Goal: Task Accomplishment & Management: Use online tool/utility

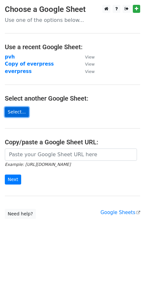
click at [20, 112] on link "Select..." at bounding box center [17, 112] width 24 height 10
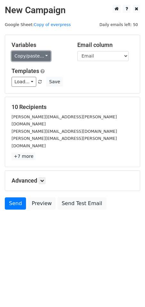
click at [39, 55] on link "Copy/paste..." at bounding box center [31, 56] width 39 height 10
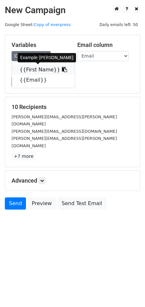
click at [35, 68] on link "{{First Name}}" at bounding box center [43, 70] width 63 height 10
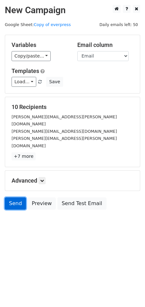
click at [10, 197] on link "Send" at bounding box center [15, 203] width 21 height 12
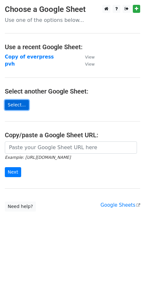
click at [17, 100] on link "Select..." at bounding box center [17, 105] width 24 height 10
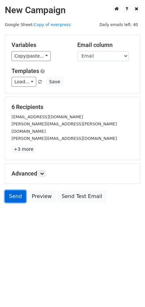
click at [16, 190] on link "Send" at bounding box center [15, 196] width 21 height 12
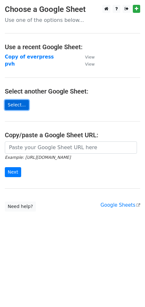
click at [17, 105] on link "Select..." at bounding box center [17, 105] width 24 height 10
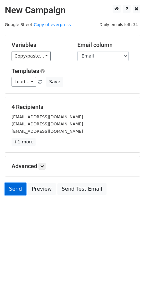
click at [13, 190] on link "Send" at bounding box center [15, 189] width 21 height 12
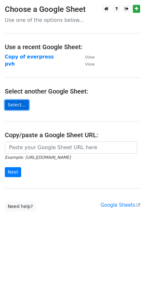
click at [17, 106] on link "Select..." at bounding box center [17, 105] width 24 height 10
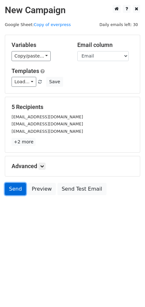
click at [12, 188] on link "Send" at bounding box center [15, 189] width 21 height 12
